Goal: Task Accomplishment & Management: Complete application form

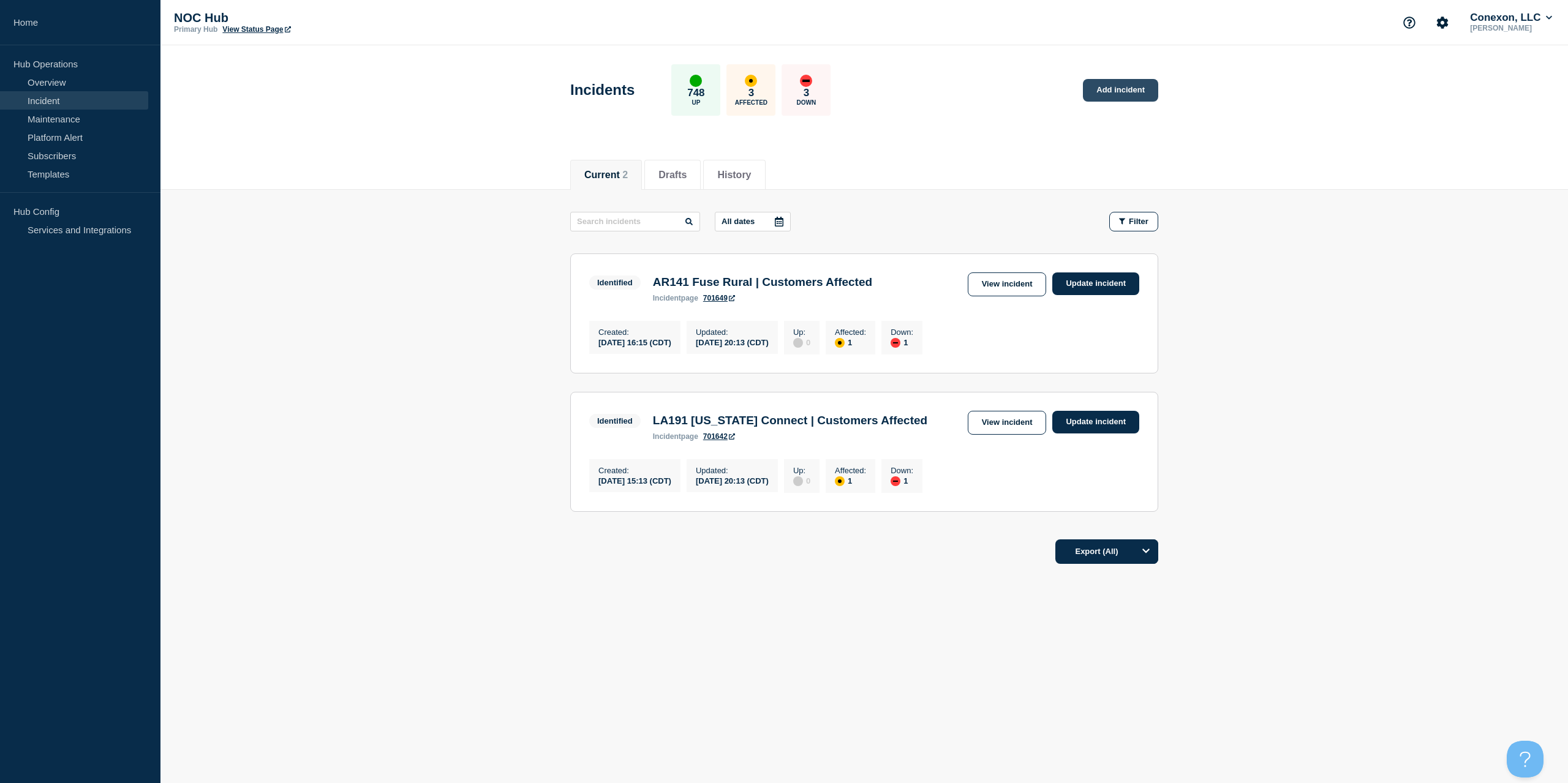
click at [1125, 82] on link "Add incident" at bounding box center [1120, 90] width 75 height 23
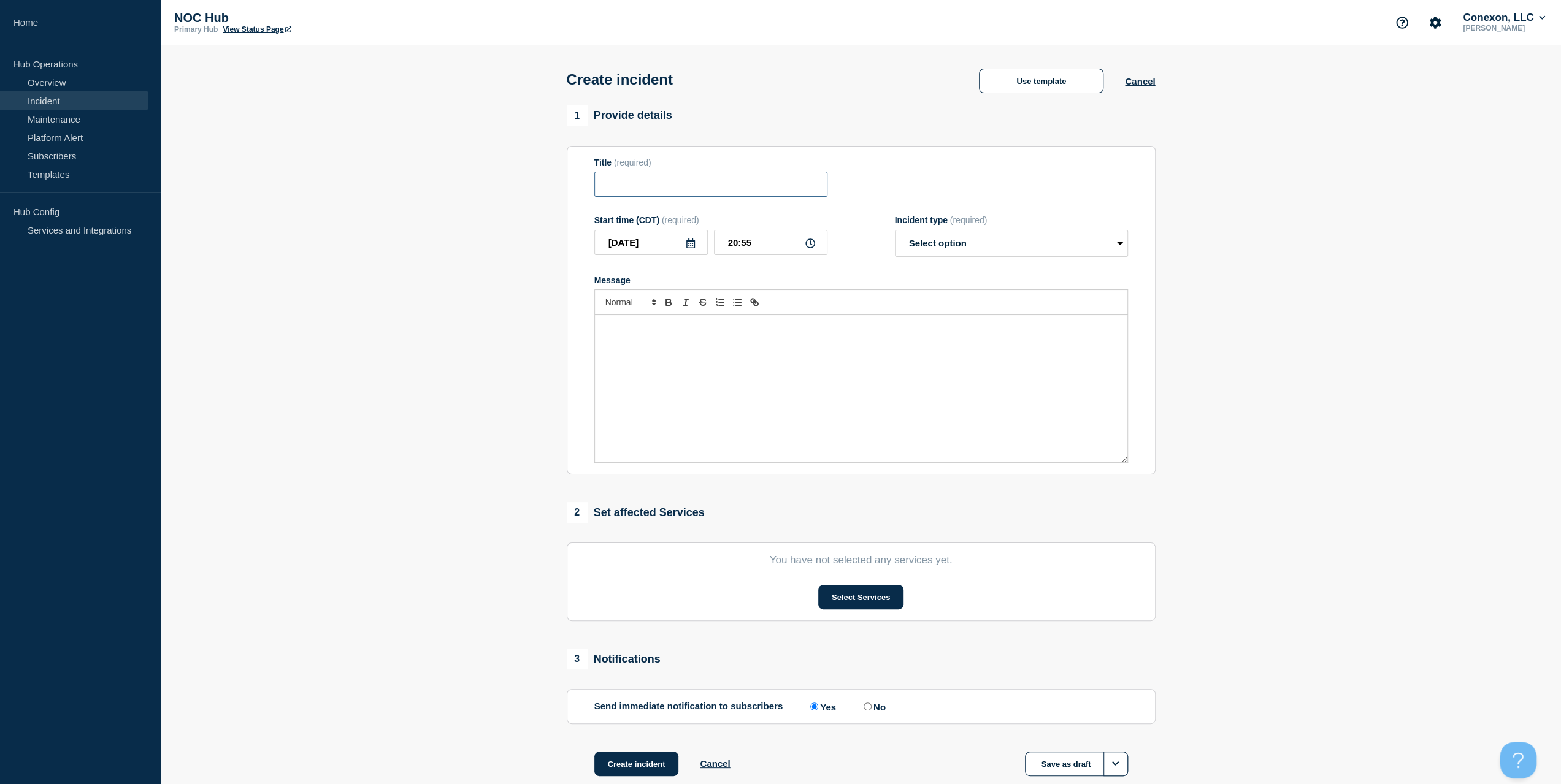
drag, startPoint x: 648, startPoint y: 192, endPoint x: 985, endPoint y: 64, distance: 360.5
click at [650, 191] on input "Title" at bounding box center [710, 184] width 233 height 25
click at [999, 63] on div "Create incident Use template Cancel" at bounding box center [860, 75] width 616 height 60
click at [1005, 74] on button "Use template" at bounding box center [1041, 81] width 125 height 25
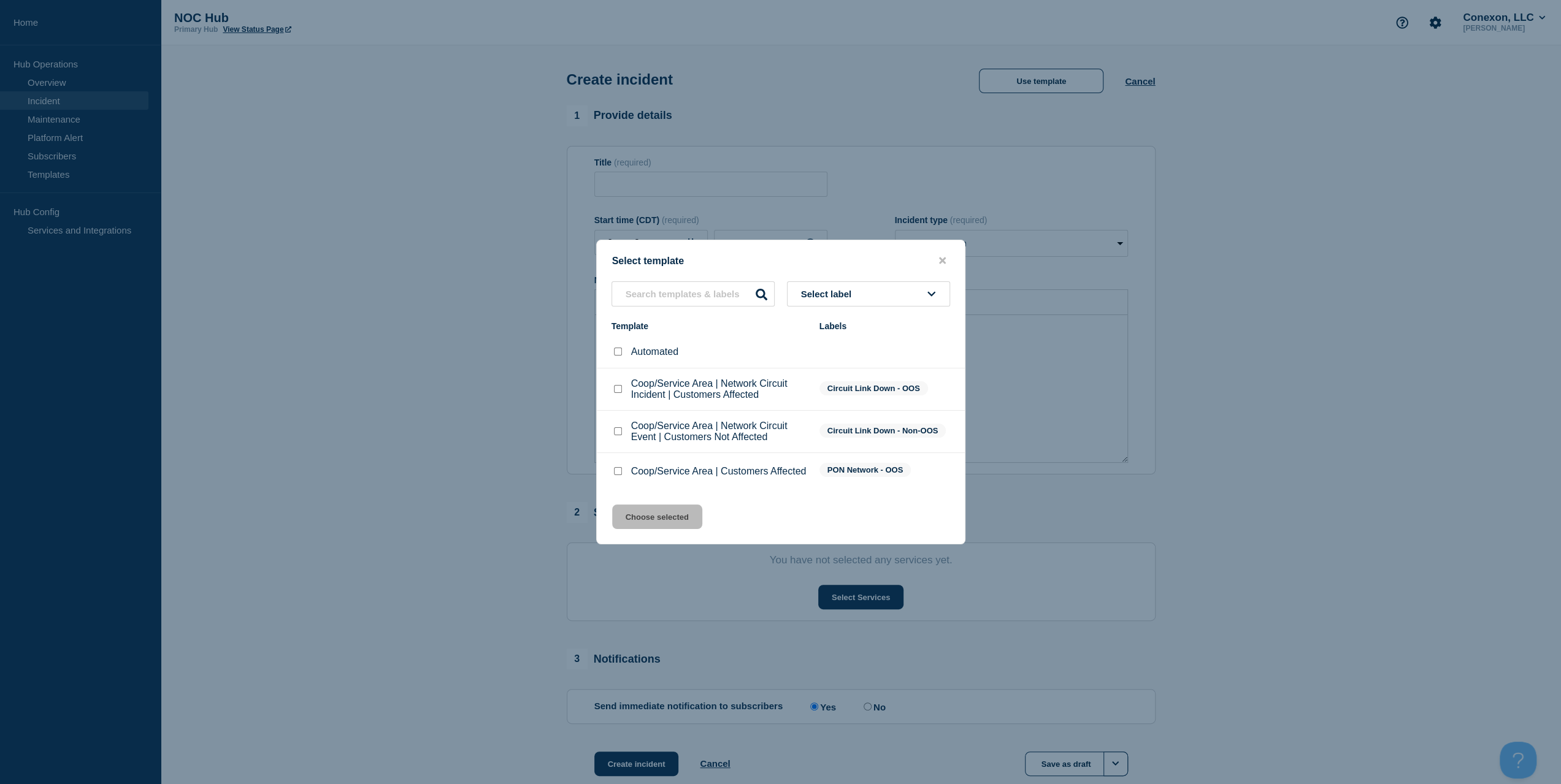
click at [668, 469] on p "Coop/Service Area | Customers Affected" at bounding box center [719, 471] width 176 height 11
click at [616, 474] on input "Coop/Service Area | Customers Affected checkbox" at bounding box center [618, 471] width 8 height 8
checkbox input "true"
click at [632, 508] on div "Select template Select label Template Labels Automated Coop/Service Area | Netw…" at bounding box center [780, 392] width 369 height 305
click at [633, 519] on button "Choose selected" at bounding box center [657, 516] width 90 height 25
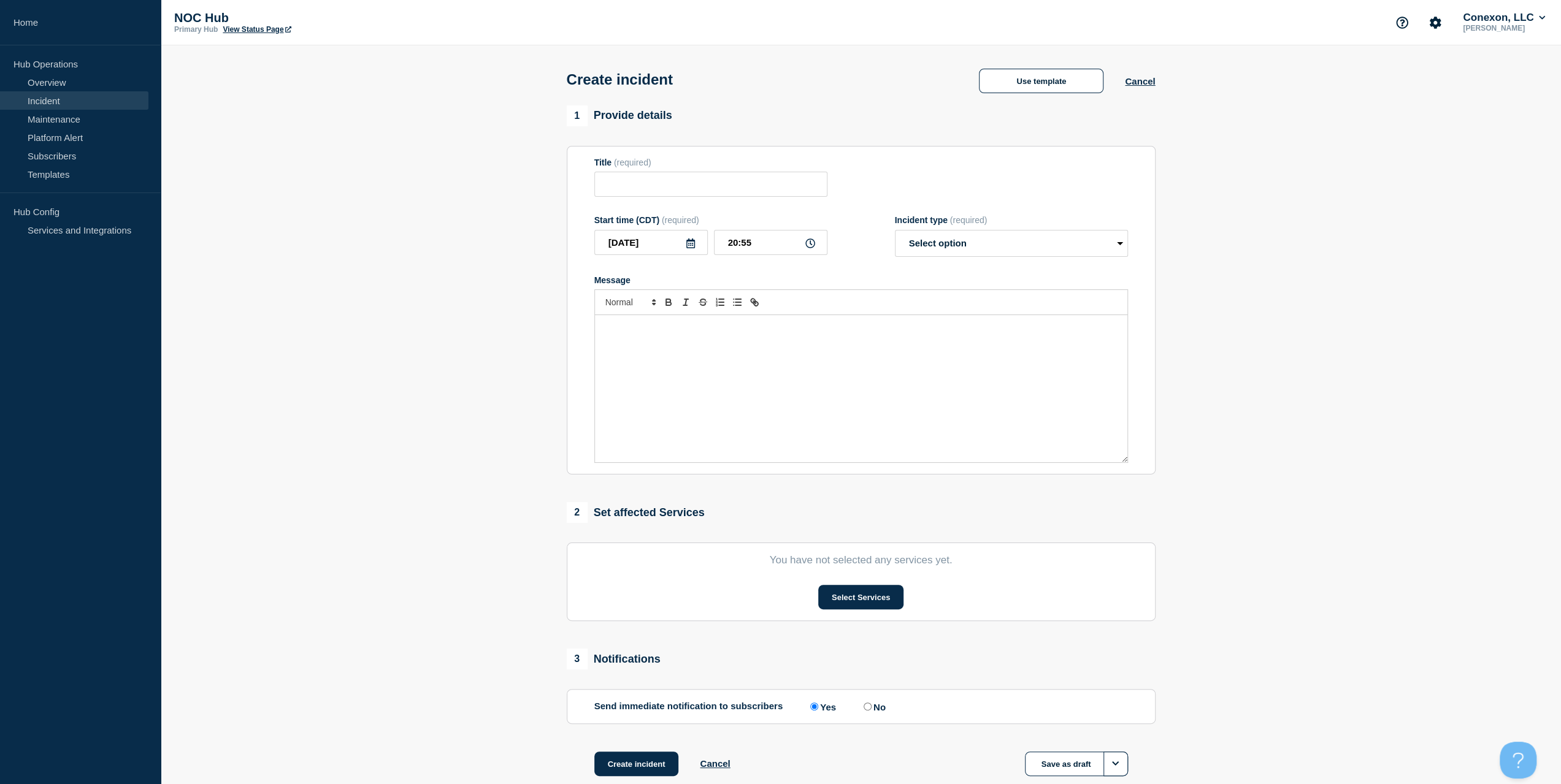
type input "Coop/Service Area | Customers Affected"
select select "investigating"
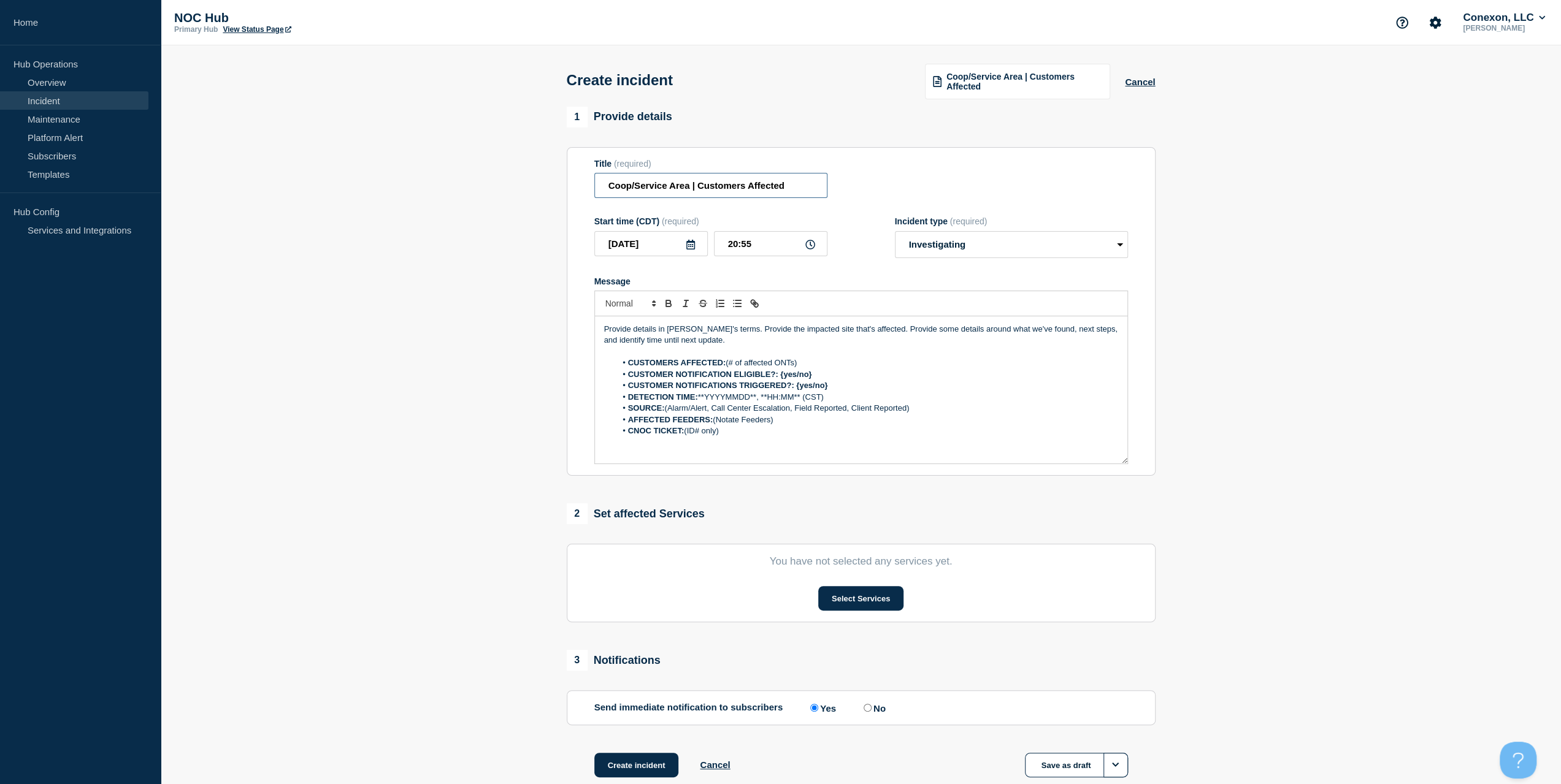
drag, startPoint x: 688, startPoint y: 188, endPoint x: 568, endPoint y: 192, distance: 120.1
click at [570, 190] on section "Title (required) Coop/Service Area | Customers Affected Start time (CDT) (requi…" at bounding box center [861, 311] width 589 height 329
click at [637, 184] on input "AR041 | Customers Affected" at bounding box center [710, 186] width 233 height 25
type input "AR046 [PERSON_NAME] | Customers Affected"
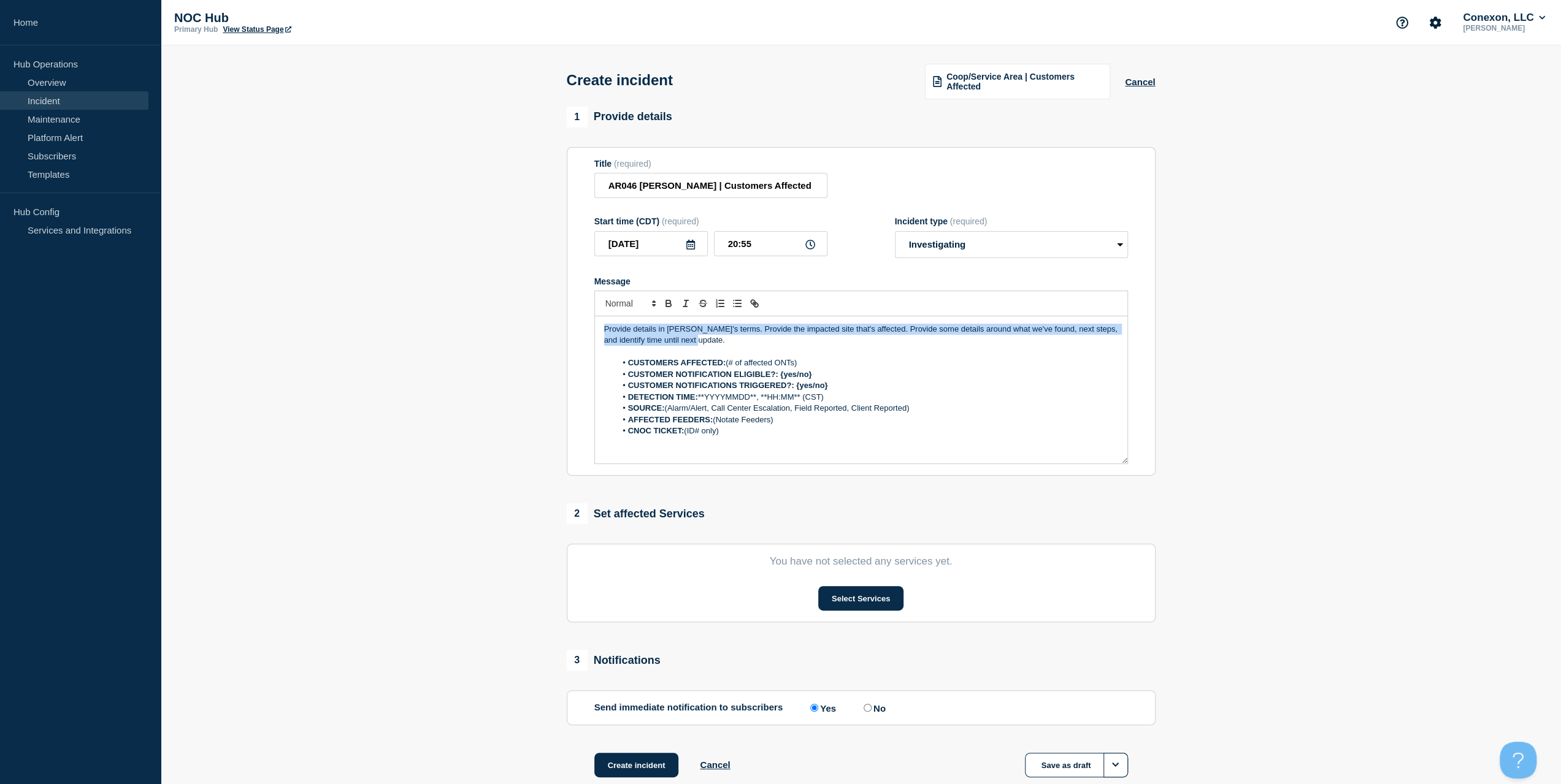
drag, startPoint x: 735, startPoint y: 339, endPoint x: 554, endPoint y: 290, distance: 187.5
click at [554, 290] on section "1 Provide details Title (required) AR046 [PERSON_NAME] | Customers Affected Sta…" at bounding box center [860, 457] width 1400 height 702
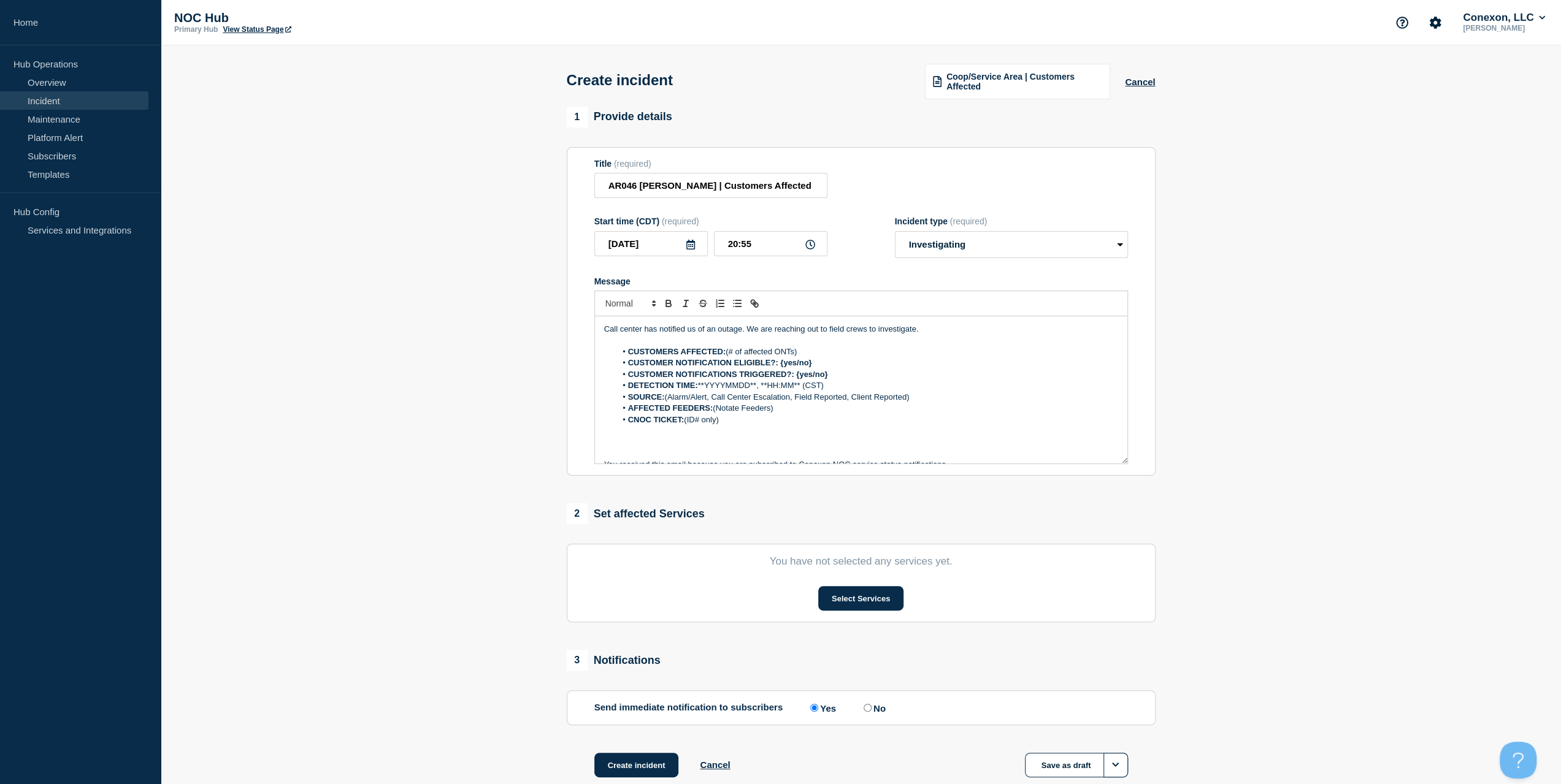
drag, startPoint x: 820, startPoint y: 356, endPoint x: 727, endPoint y: 350, distance: 93.2
click at [727, 350] on li "CUSTOMERS AFFECTED: (# of affected ONTs)" at bounding box center [867, 352] width 502 height 11
click at [792, 347] on li "CUSTOMERS AFFECTED: (# of affected ONTs)" at bounding box center [867, 352] width 502 height 11
drag, startPoint x: 810, startPoint y: 355, endPoint x: 727, endPoint y: 355, distance: 83.0
click at [727, 355] on li "CUSTOMERS AFFECTED: (# of affected ONTs)" at bounding box center [867, 352] width 502 height 11
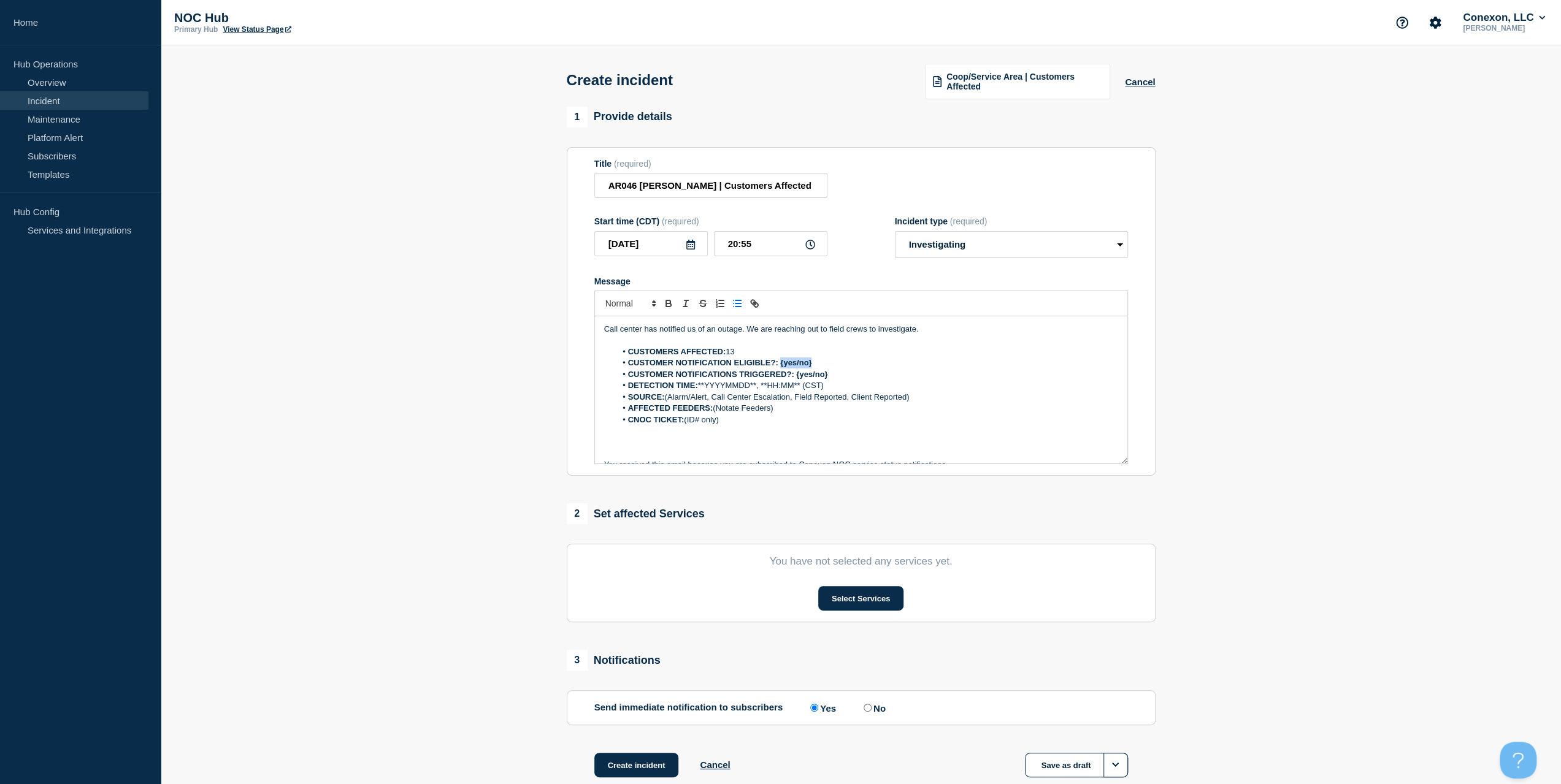
drag, startPoint x: 820, startPoint y: 359, endPoint x: 780, endPoint y: 365, distance: 40.4
click at [780, 365] on li "CUSTOMER NOTIFICATION ELIGIBLE?: {yes/no}" at bounding box center [867, 363] width 502 height 11
drag, startPoint x: 832, startPoint y: 376, endPoint x: 621, endPoint y: 365, distance: 211.3
click at [621, 365] on ol "CUSTOMERS AFFECTED: 13 CUSTOMER NOTIFICATION ELIGIBLE?: {yes/no} CUSTOMER NOTIF…" at bounding box center [861, 386] width 514 height 79
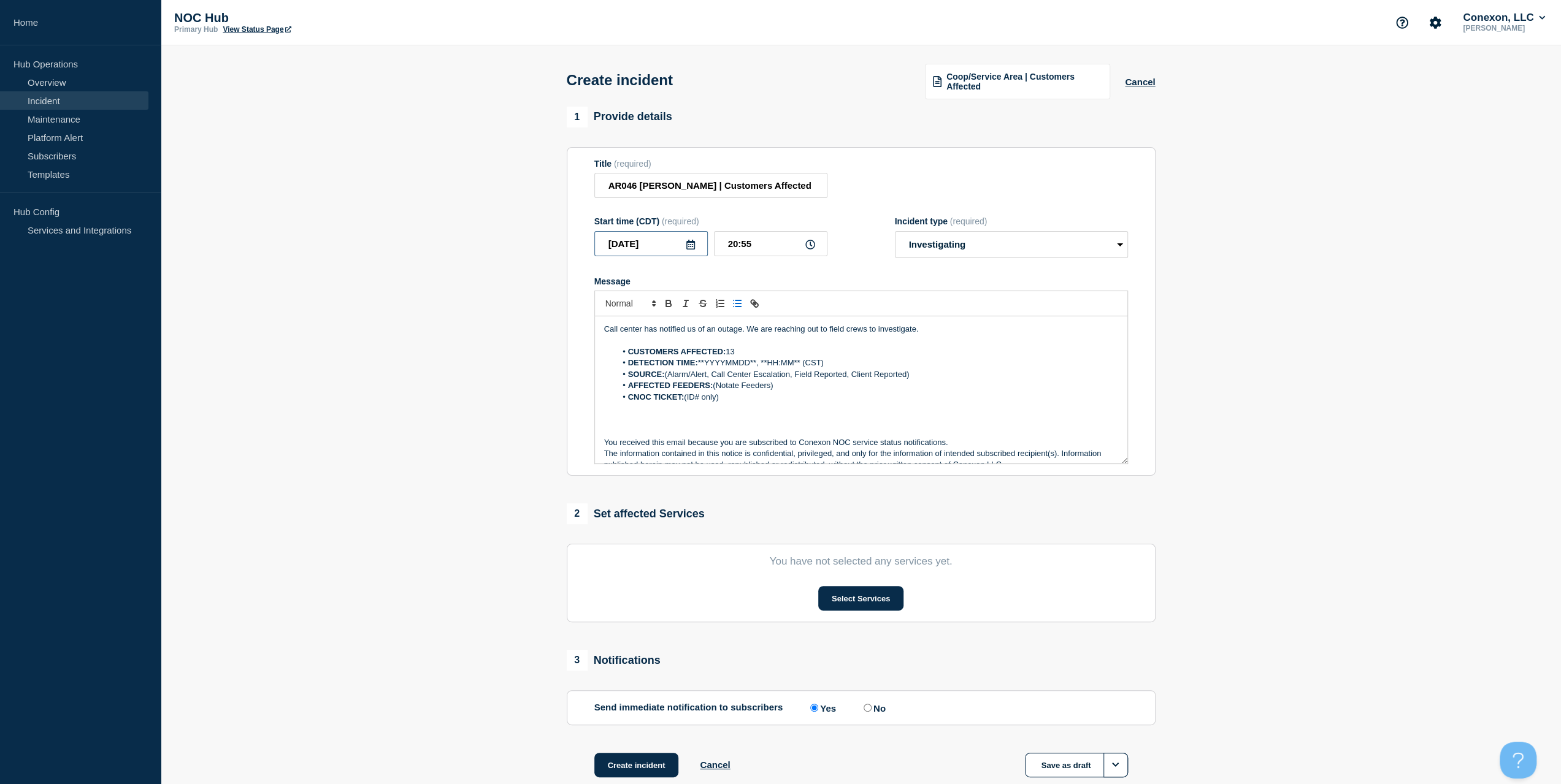
drag, startPoint x: 639, startPoint y: 246, endPoint x: 567, endPoint y: 252, distance: 72.2
click at [567, 252] on section "Title (required) AR046 [PERSON_NAME] | Customers Affected Start time (CDT) (req…" at bounding box center [861, 311] width 589 height 329
drag, startPoint x: 700, startPoint y: 363, endPoint x: 757, endPoint y: 368, distance: 57.2
click at [757, 368] on li "DETECTION TIME: **YYYYMMDD**, **HH:MM** (CST)" at bounding box center [867, 363] width 502 height 11
drag, startPoint x: 716, startPoint y: 257, endPoint x: 699, endPoint y: 260, distance: 17.3
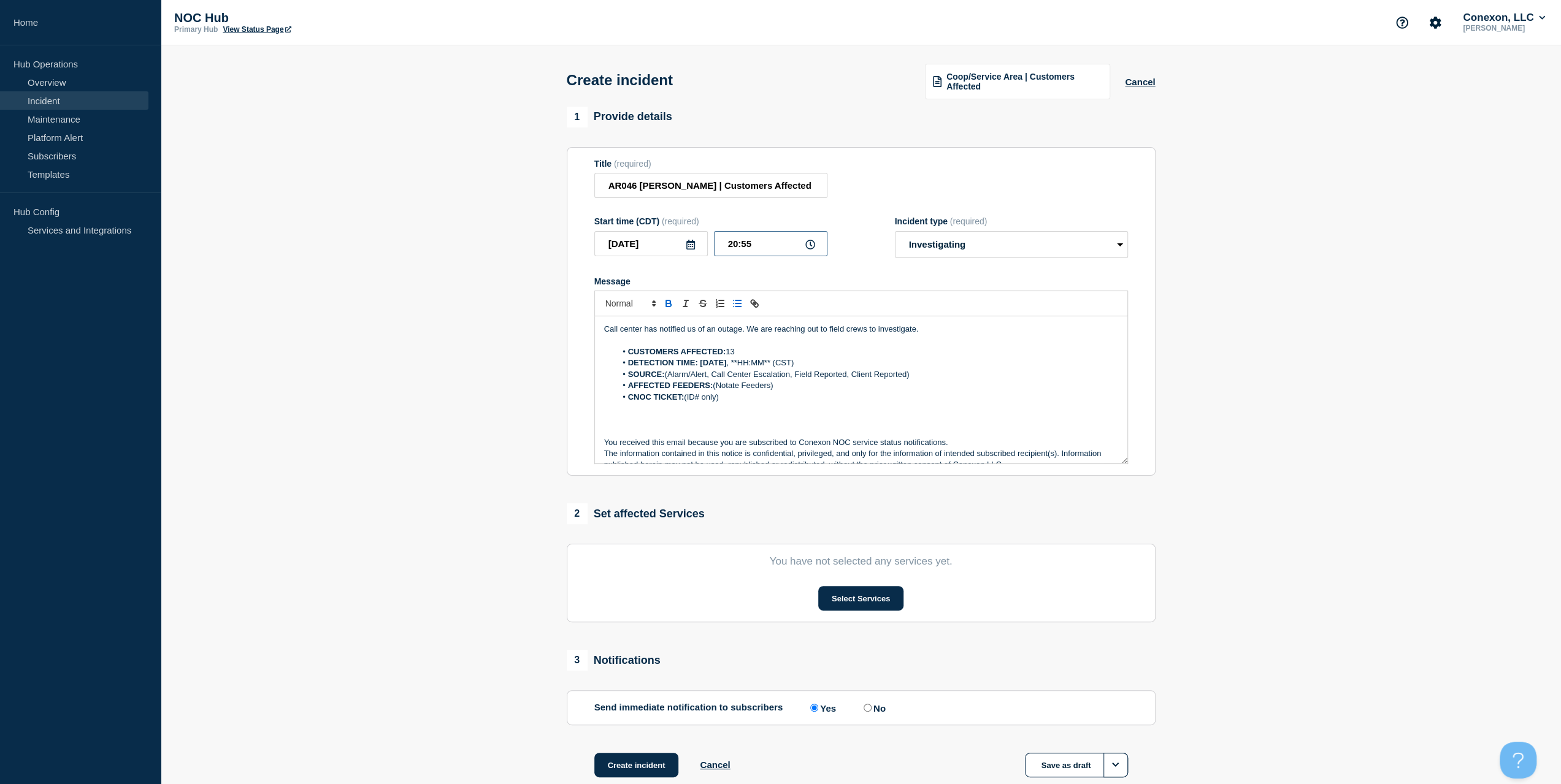
click at [702, 260] on form "Title (required) AR046 [PERSON_NAME] | Customers Affected Start time (CDT) (req…" at bounding box center [861, 311] width 534 height 306
drag, startPoint x: 745, startPoint y: 364, endPoint x: 784, endPoint y: 368, distance: 39.2
click at [784, 368] on li "DETECTION TIME: [DATE] , **HH:MM** (CST)" at bounding box center [867, 363] width 502 height 11
drag, startPoint x: 916, startPoint y: 376, endPoint x: 736, endPoint y: 422, distance: 185.8
click at [666, 378] on li "SOURCE: (Alarm/Alert, Call Center Escalation, Field Reported, Client Reported)" at bounding box center [867, 374] width 502 height 11
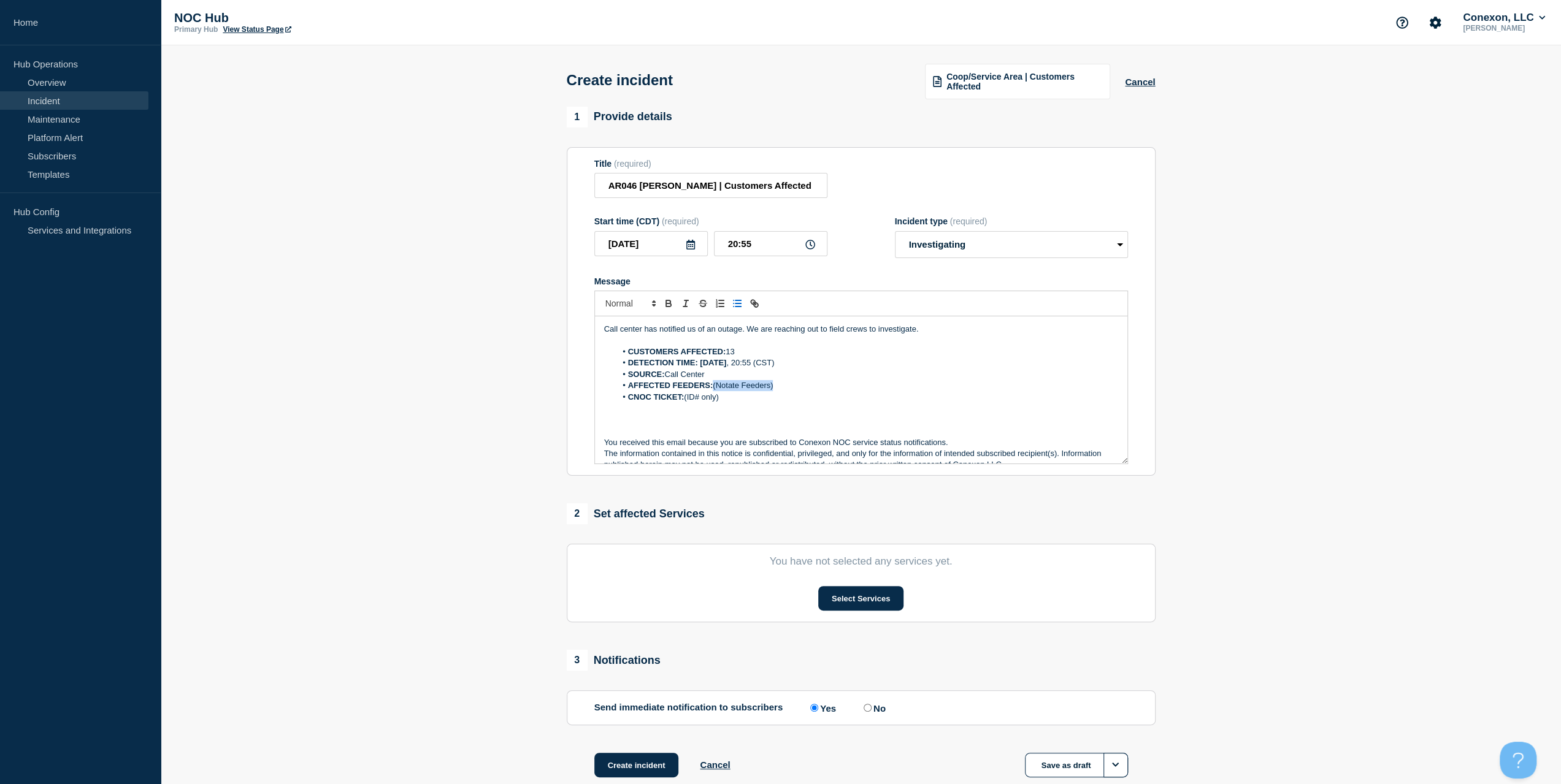
drag, startPoint x: 794, startPoint y: 389, endPoint x: 714, endPoint y: 388, distance: 80.0
click at [714, 388] on li "AFFECTED FEEDERS: (Notate Feeders)" at bounding box center [867, 385] width 502 height 11
click at [792, 398] on li "CNOC TICKET: (ID# only)" at bounding box center [867, 397] width 502 height 11
drag, startPoint x: 735, startPoint y: 387, endPoint x: 714, endPoint y: 387, distance: 21.0
click at [714, 387] on li "AFFECTED FEEDERS: (Notate Feeders)" at bounding box center [867, 385] width 502 height 11
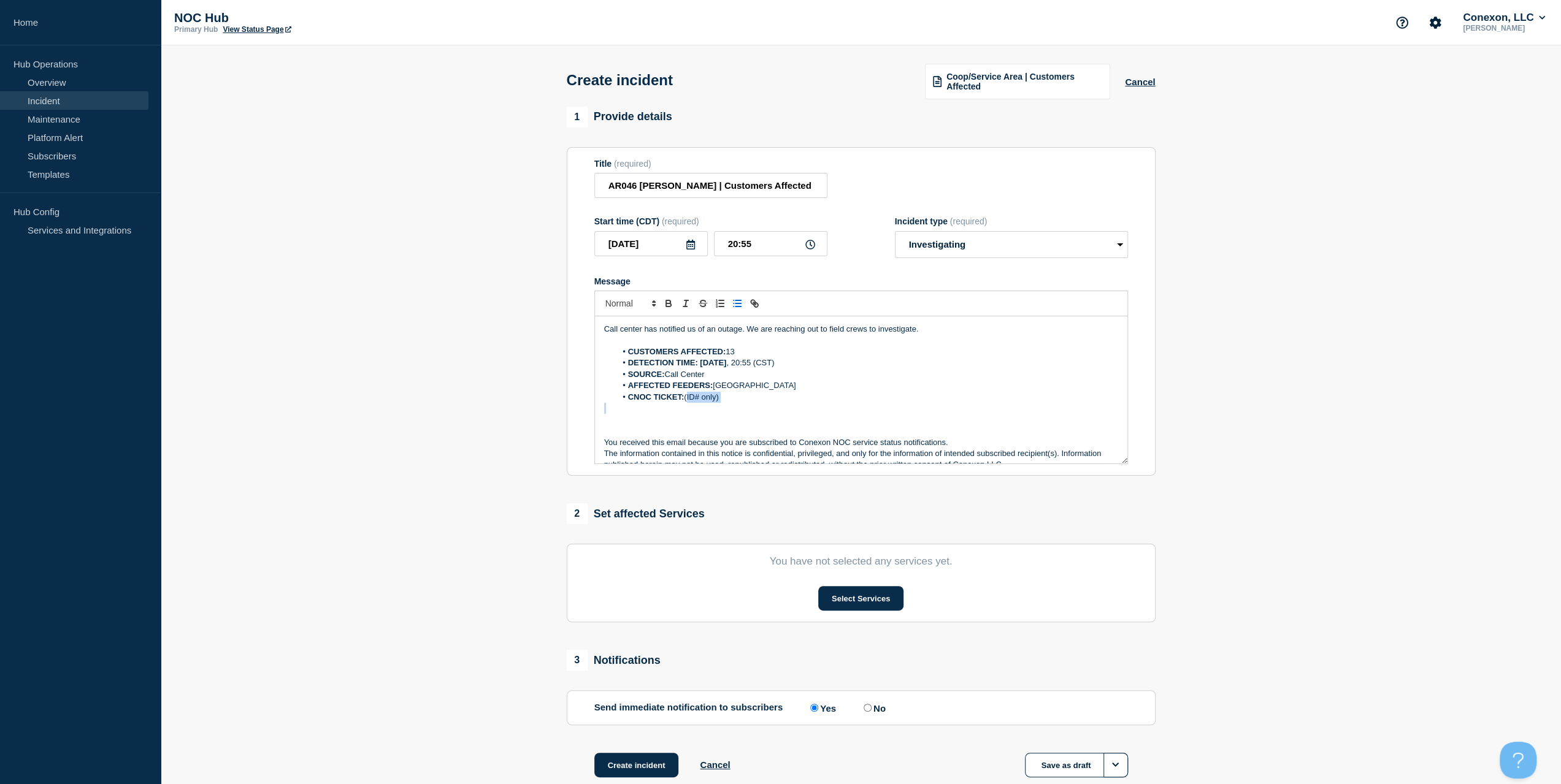
drag, startPoint x: 723, startPoint y: 403, endPoint x: 687, endPoint y: 400, distance: 36.1
click at [687, 400] on div "Call center has notified us of an outage. We are reaching out to field crews to…" at bounding box center [861, 390] width 532 height 147
click at [599, 397] on div "Call center has notified us of an outage. We are reaching out to field crews to…" at bounding box center [861, 390] width 532 height 147
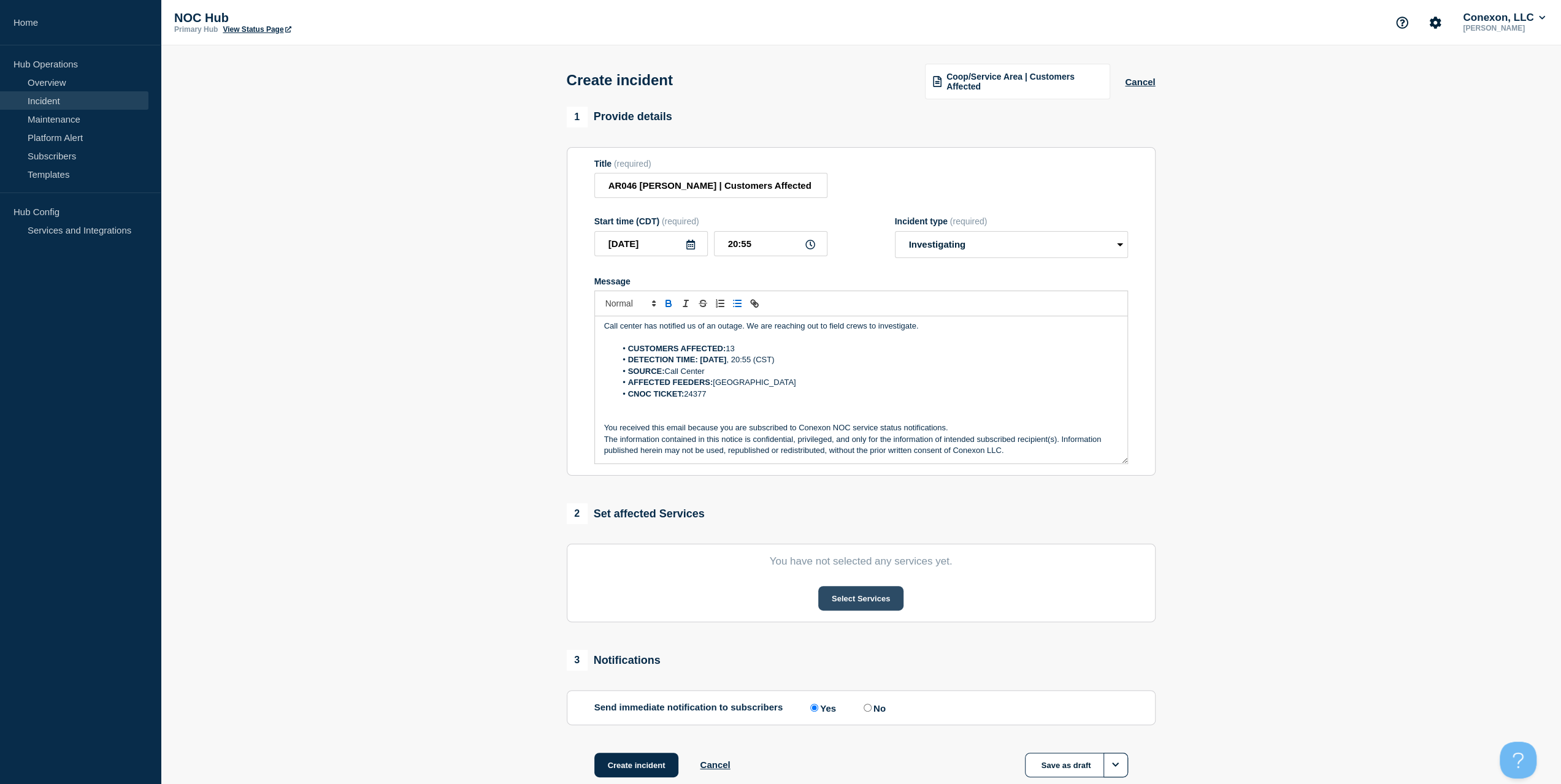
click at [853, 589] on button "Select Services" at bounding box center [861, 598] width 86 height 25
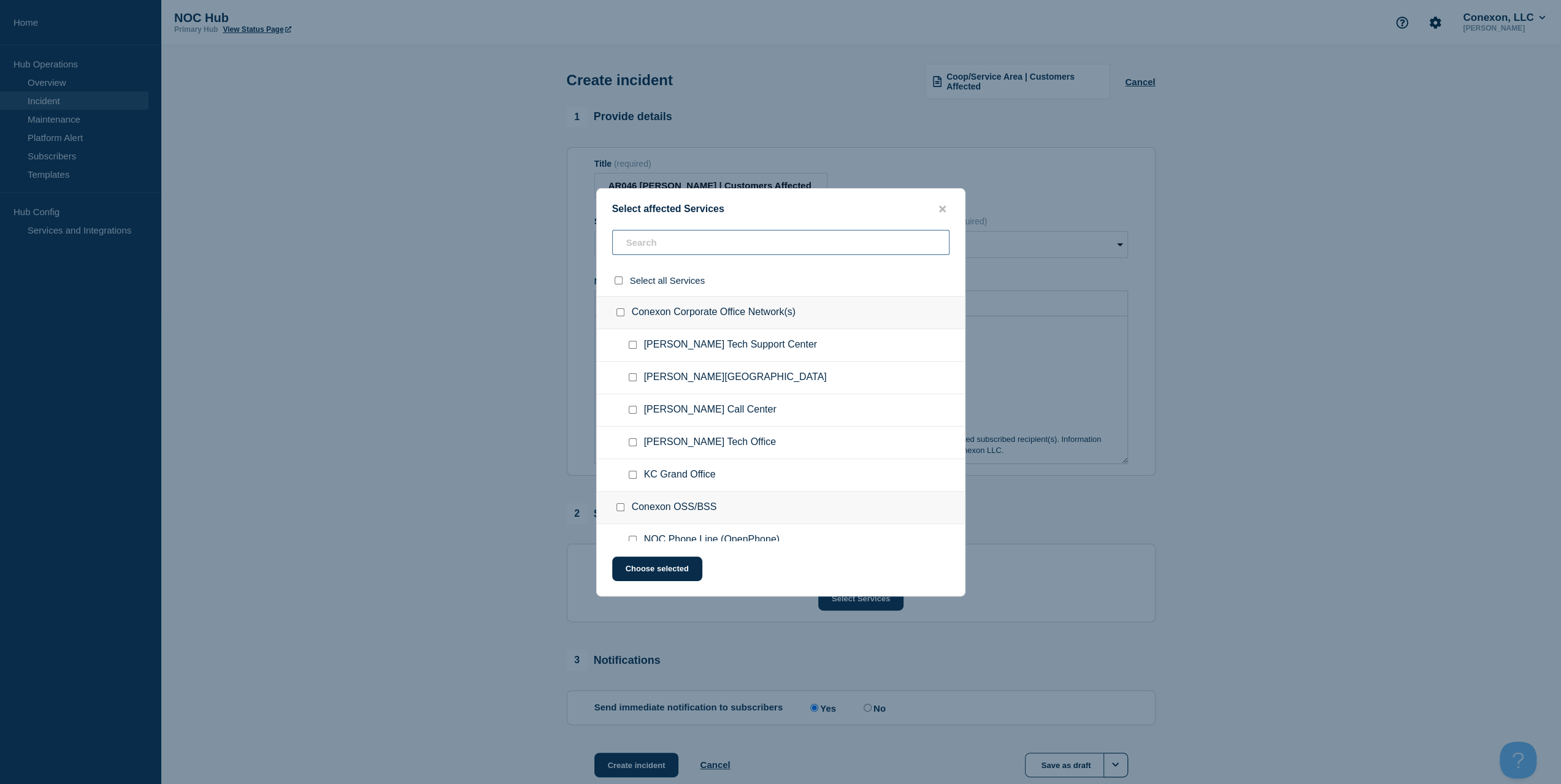
click at [729, 239] on input "text" at bounding box center [780, 243] width 338 height 25
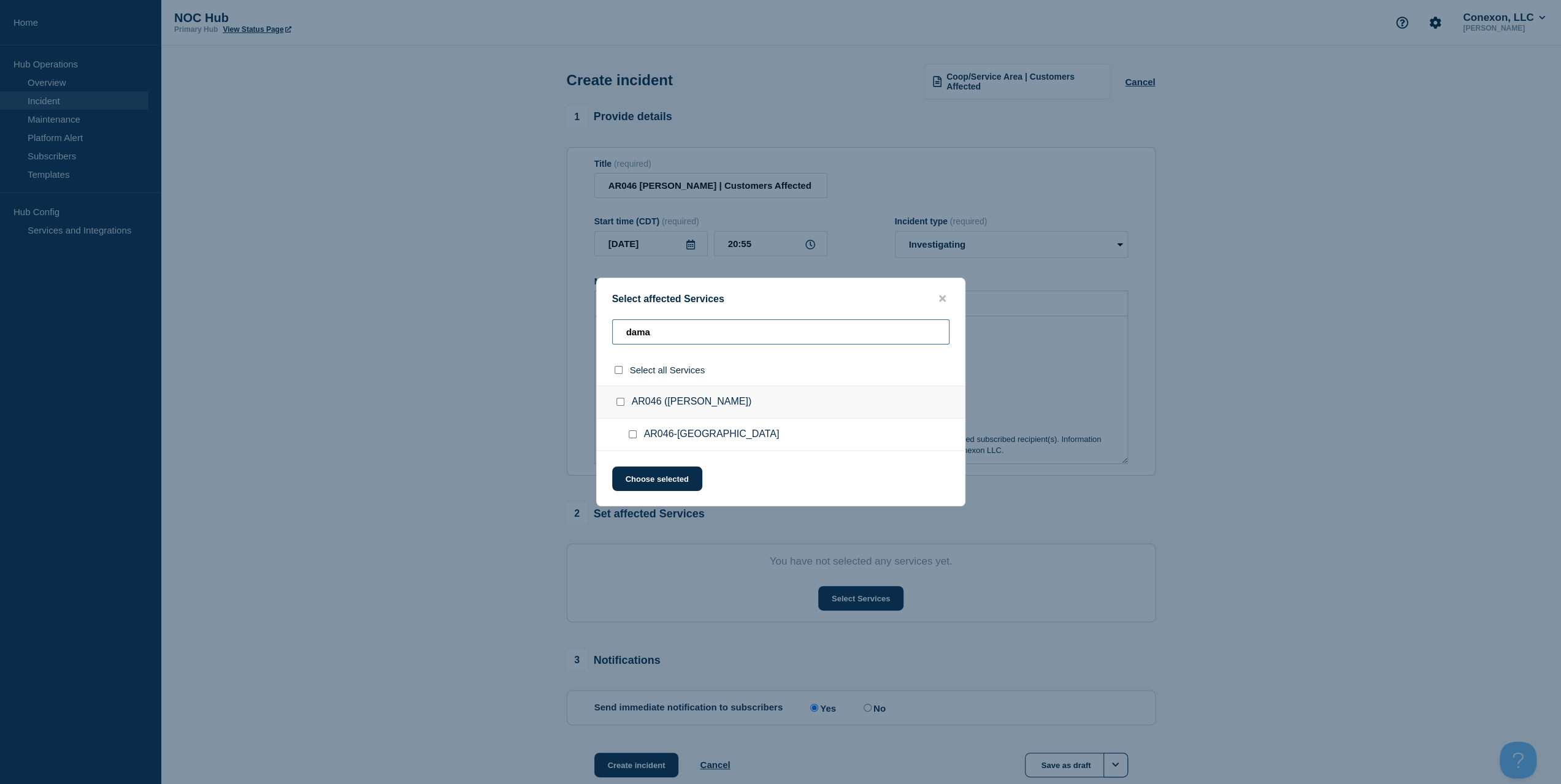
type input "dama"
click at [632, 432] on input "AR046-Damascus checkbox" at bounding box center [633, 434] width 8 height 8
checkbox input "true"
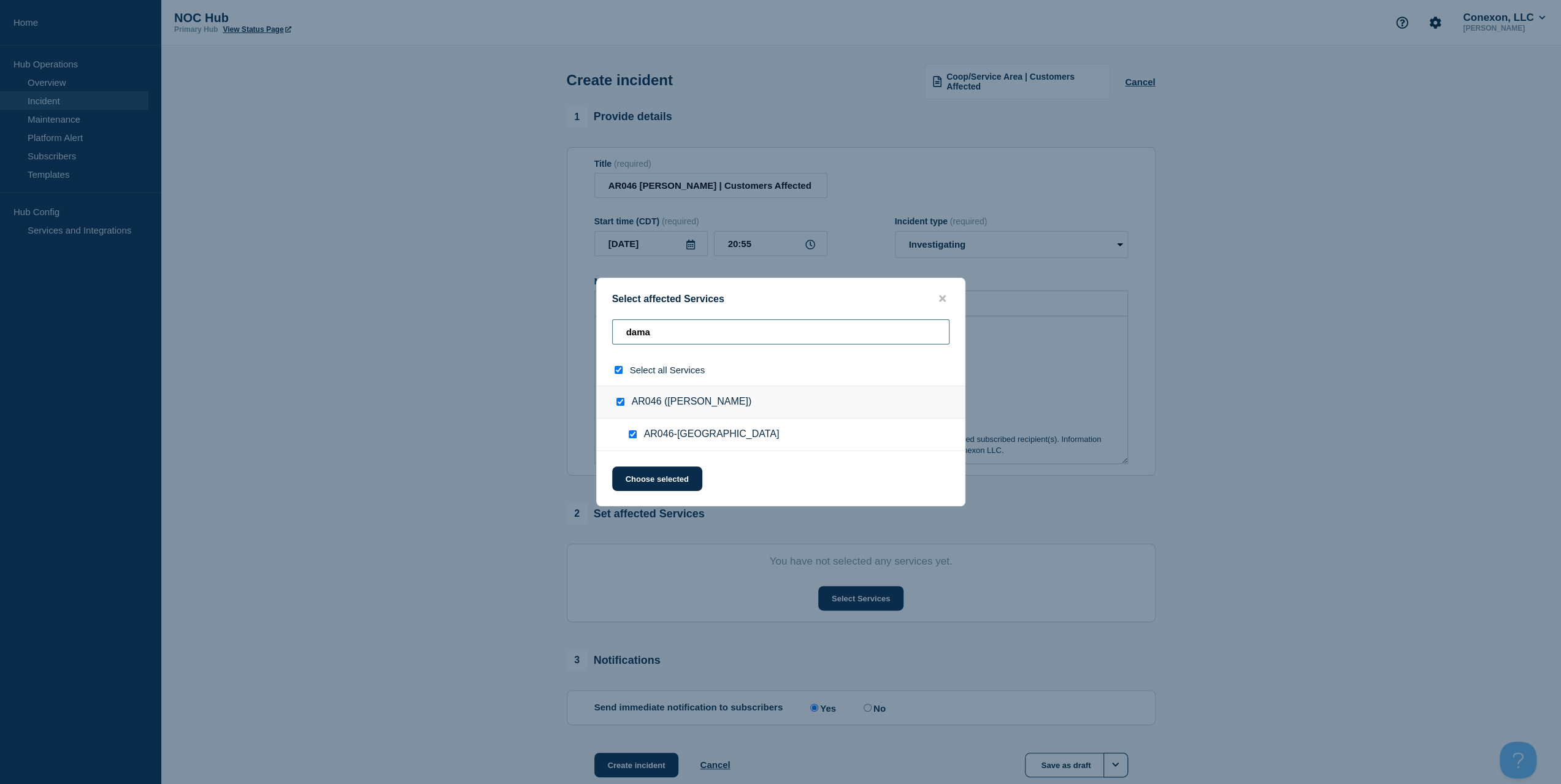
drag, startPoint x: 673, startPoint y: 337, endPoint x: 445, endPoint y: 331, distance: 228.1
click at [462, 333] on div "Select affected Services dama Select all Services AR046 ([PERSON_NAME][GEOGRAPH…" at bounding box center [780, 392] width 1561 height 784
type input "A"
checkbox input "false"
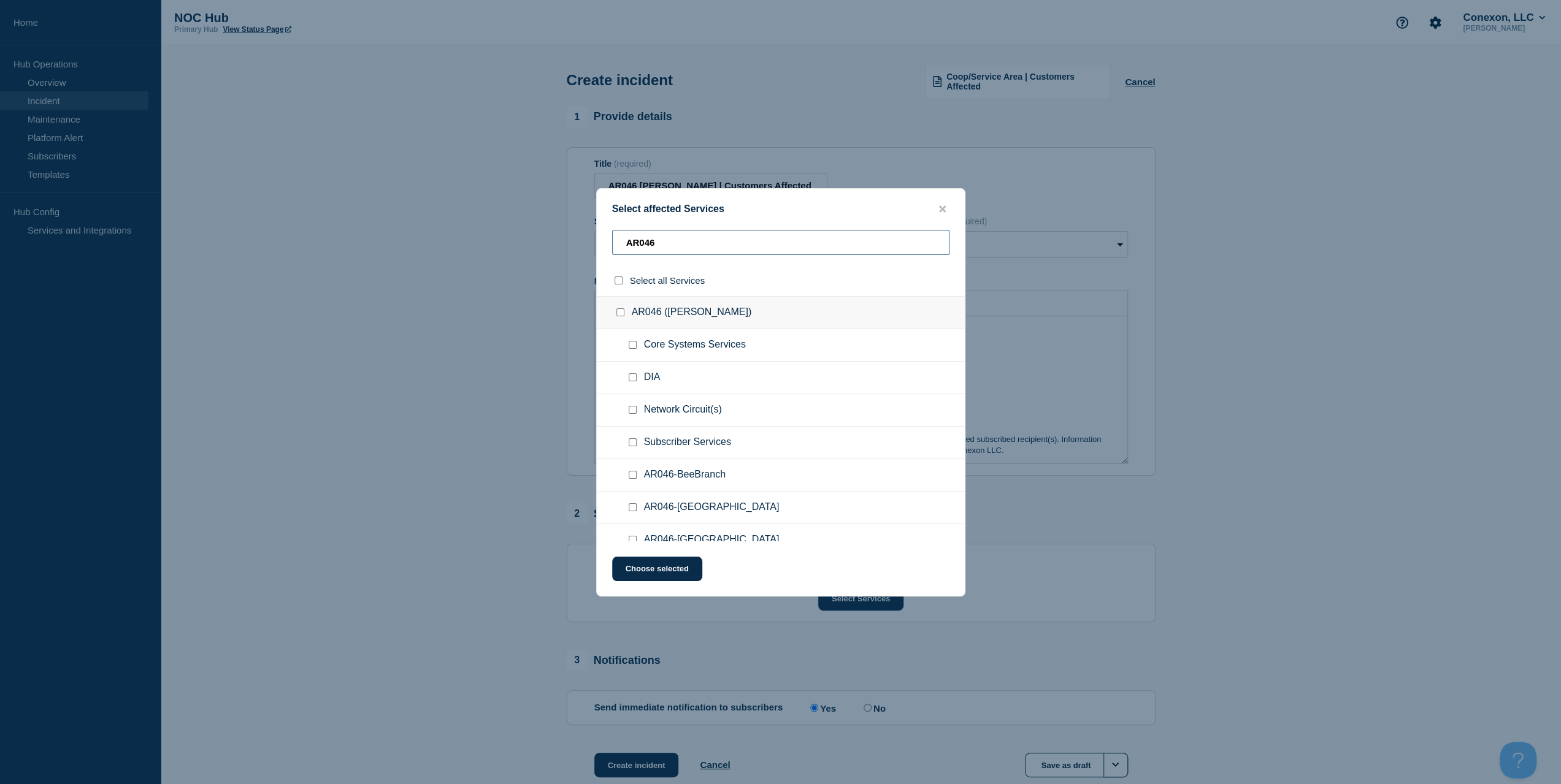
type input "AR046"
click at [633, 439] on input "Subscriber Services checkbox" at bounding box center [633, 442] width 8 height 8
checkbox input "true"
click at [645, 565] on button "Choose selected" at bounding box center [657, 569] width 90 height 25
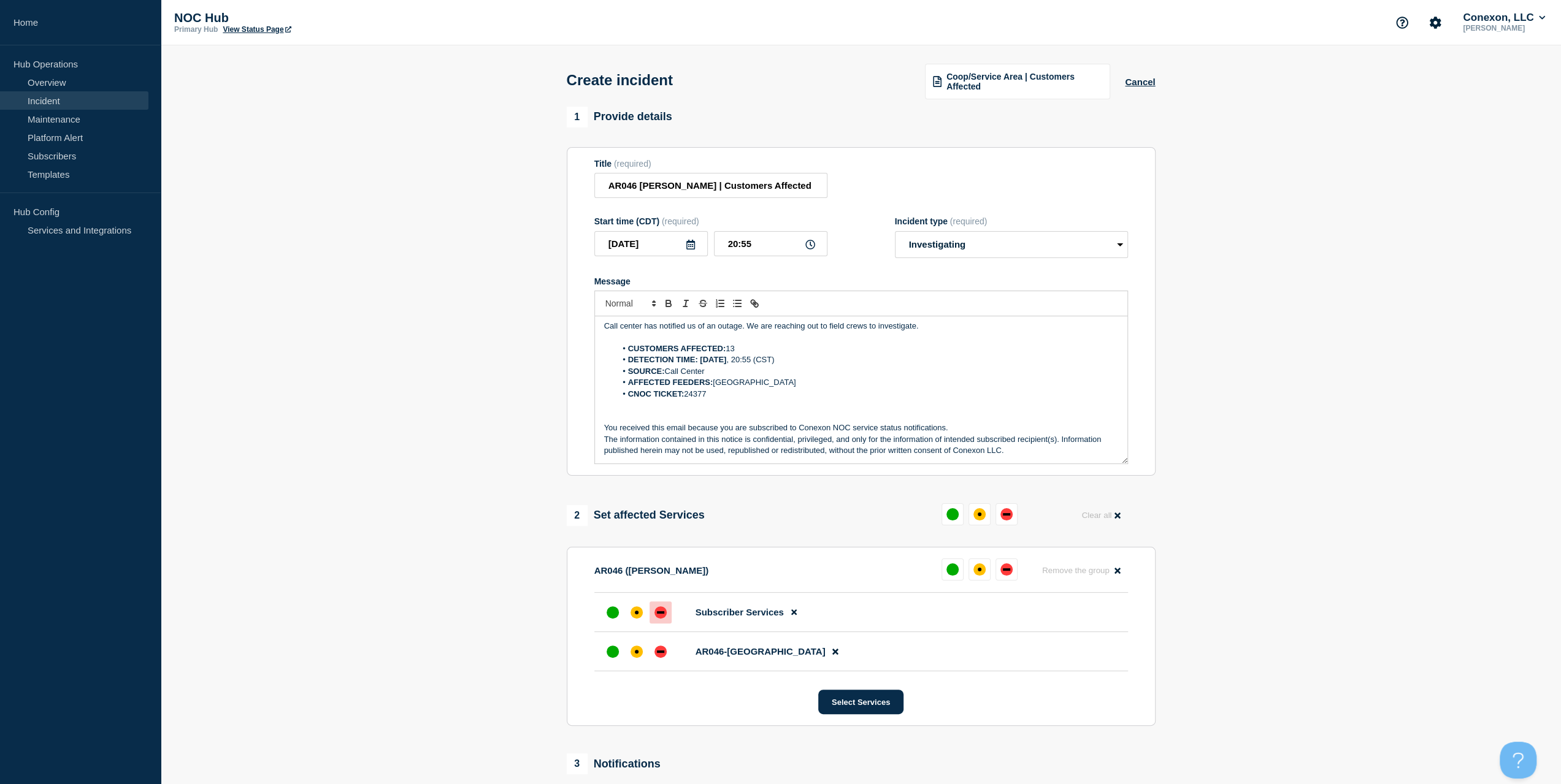
click at [661, 610] on div "down" at bounding box center [660, 612] width 12 height 12
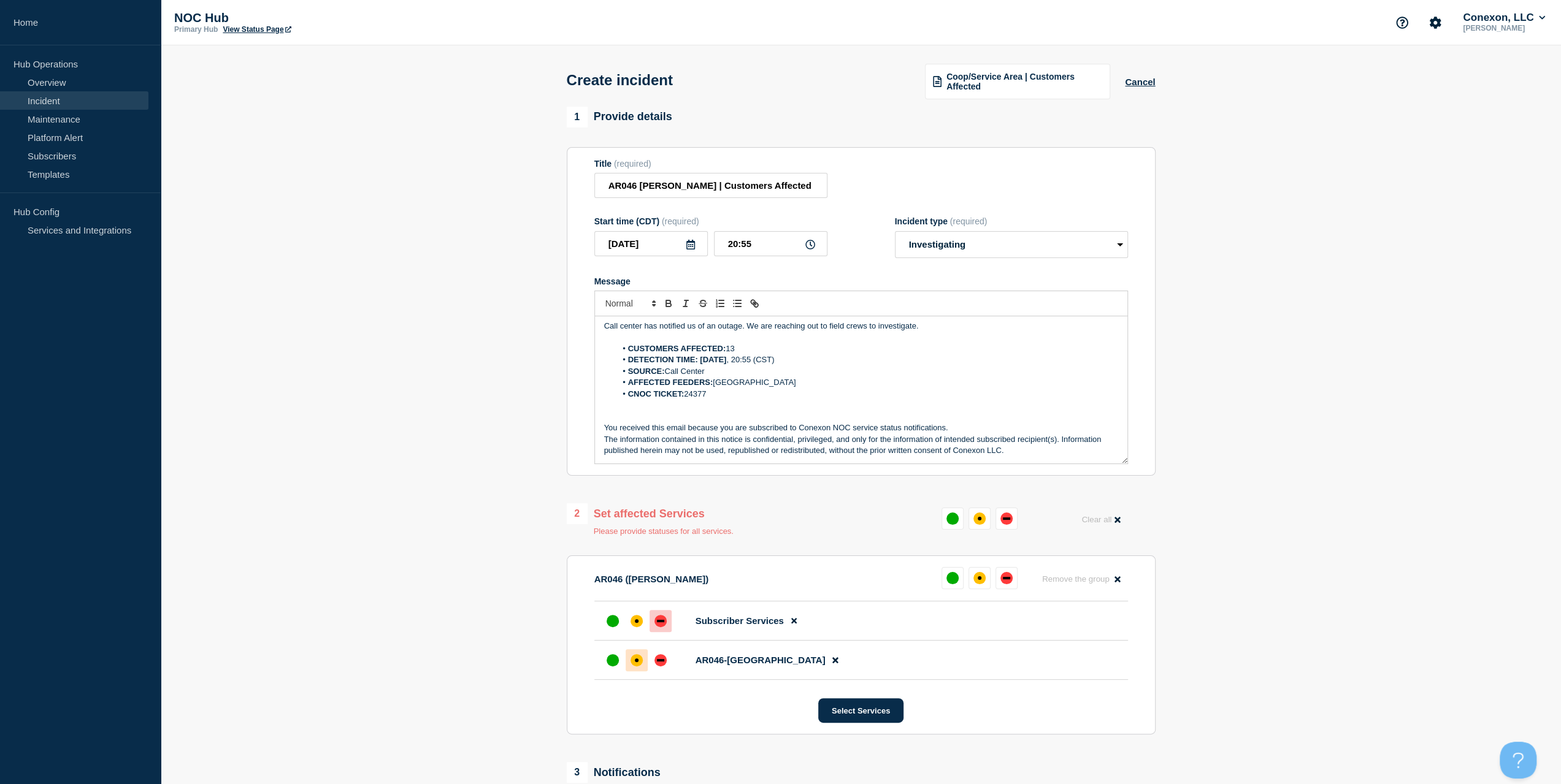
click at [640, 660] on div "affected" at bounding box center [637, 660] width 12 height 12
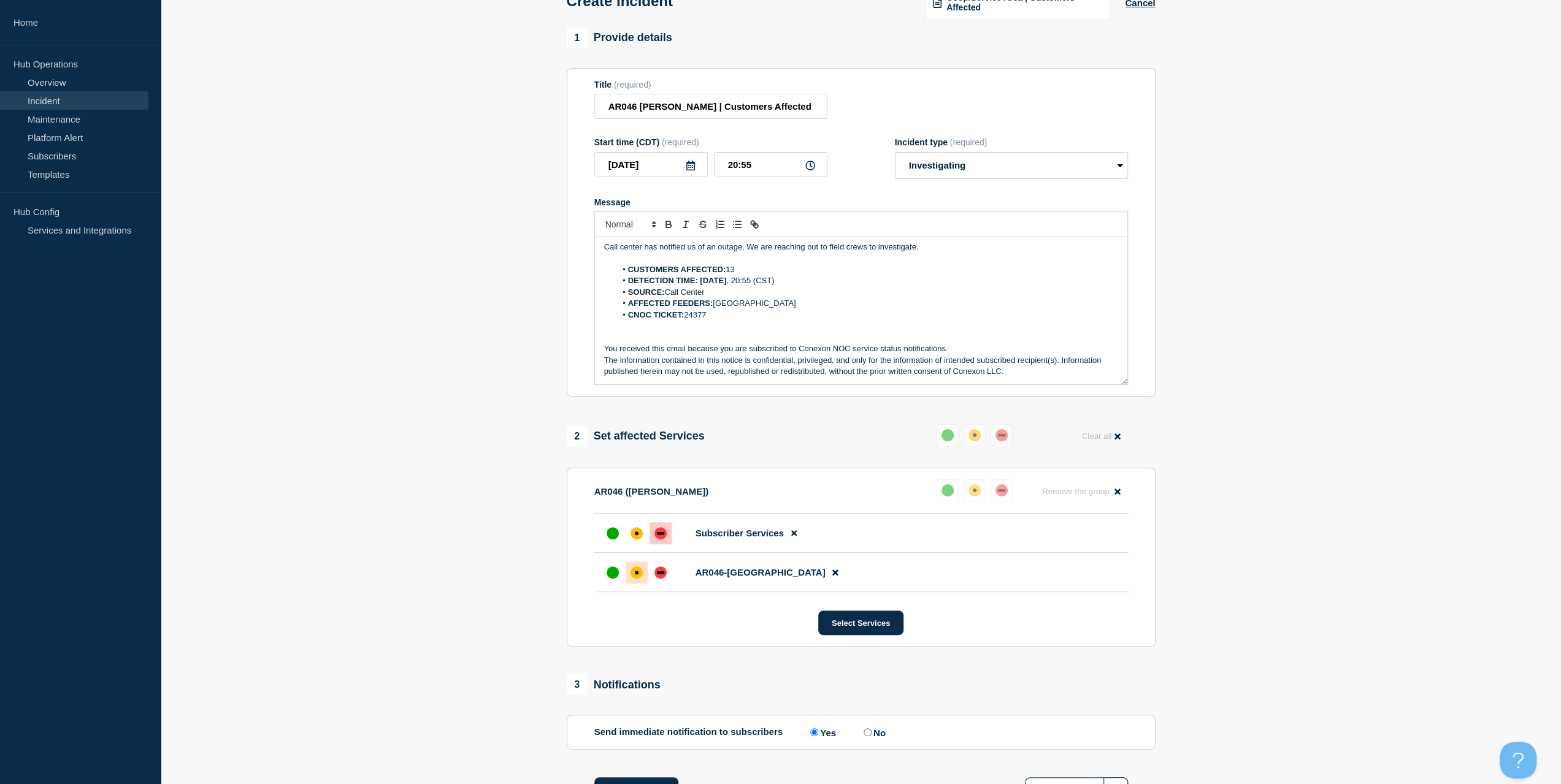
scroll to position [177, 0]
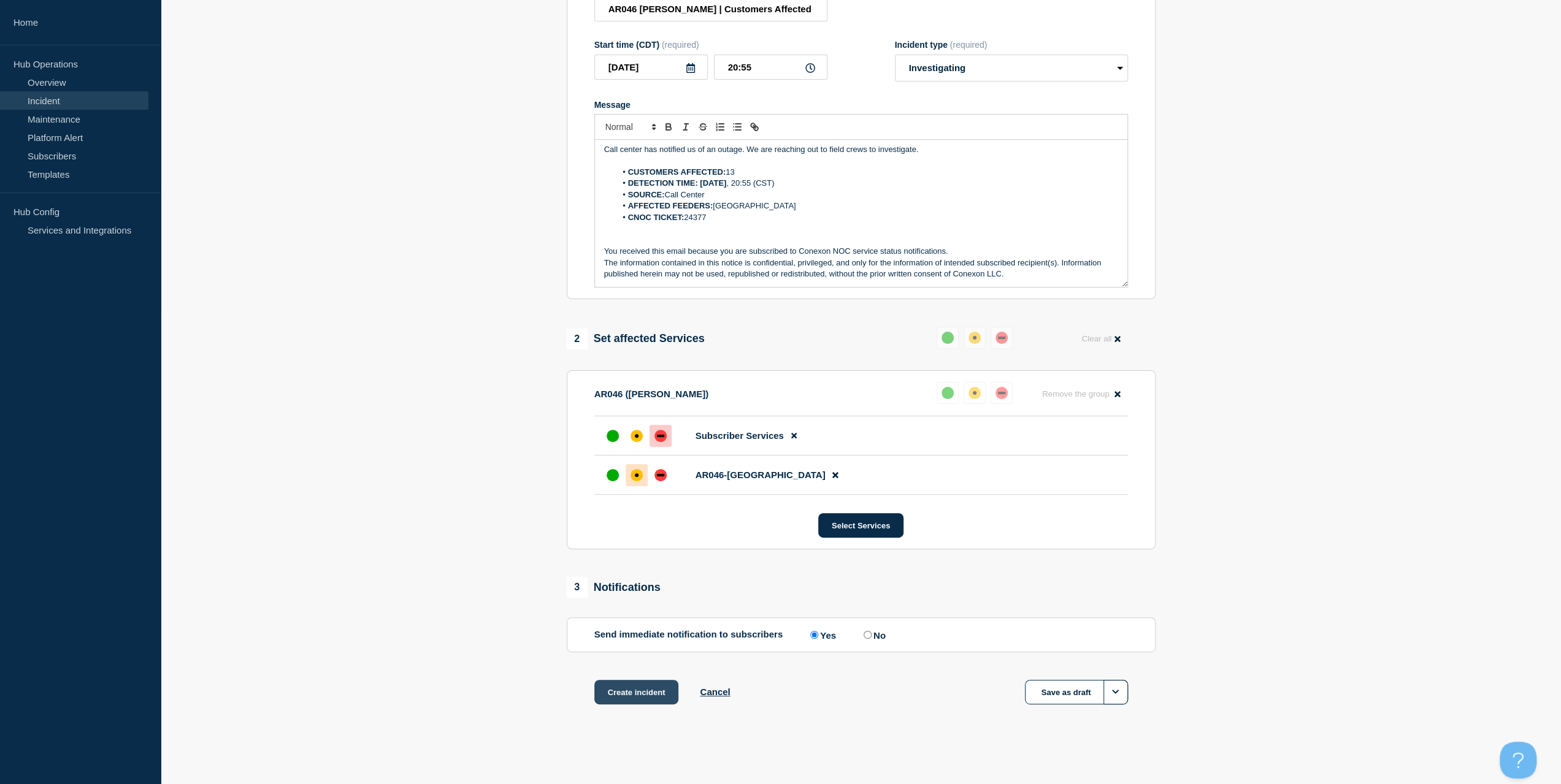
click at [644, 689] on button "Create incident" at bounding box center [637, 692] width 85 height 25
